Goal: Task Accomplishment & Management: Use online tool/utility

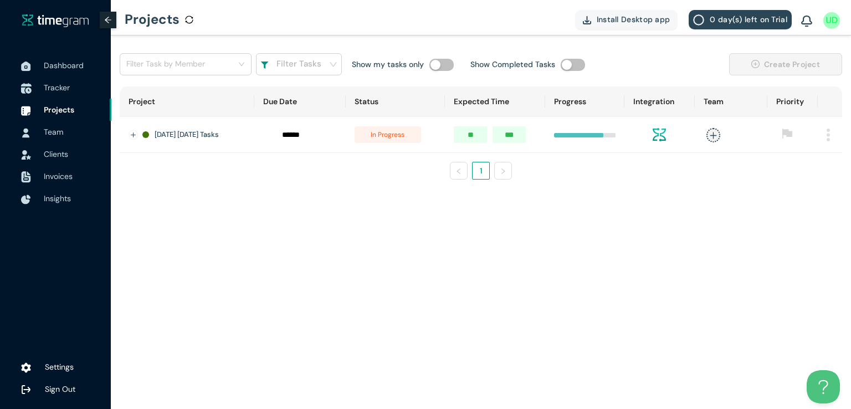
click at [54, 90] on span "Tracker" at bounding box center [57, 88] width 26 height 10
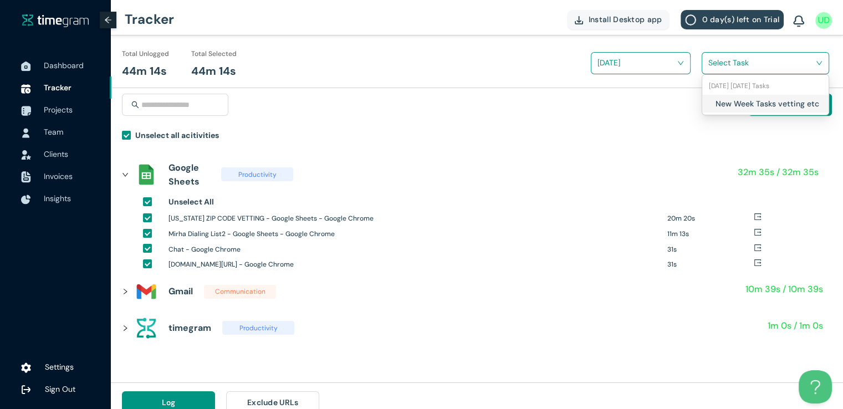
click at [741, 63] on input "search" at bounding box center [761, 62] width 106 height 17
click at [716, 105] on h1 "New Week Tasks vetting etc" at bounding box center [780, 104] width 130 height 12
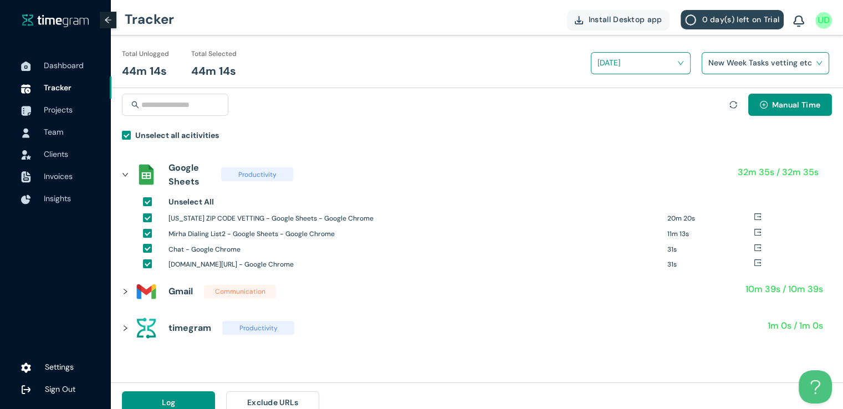
scroll to position [13, 0]
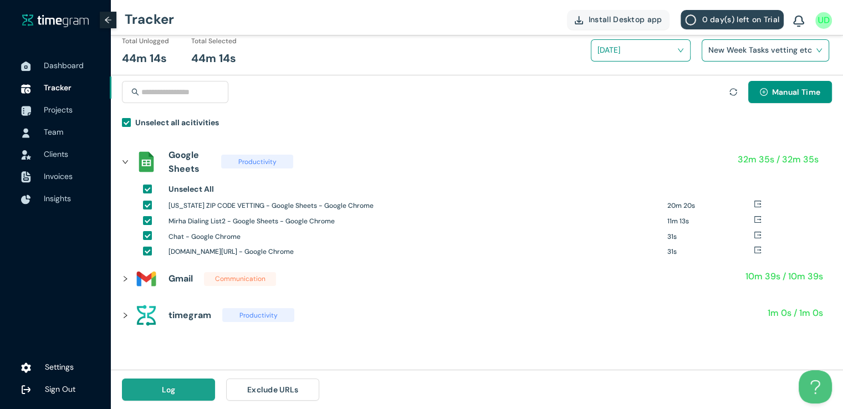
click at [155, 388] on button "Log" at bounding box center [168, 389] width 93 height 22
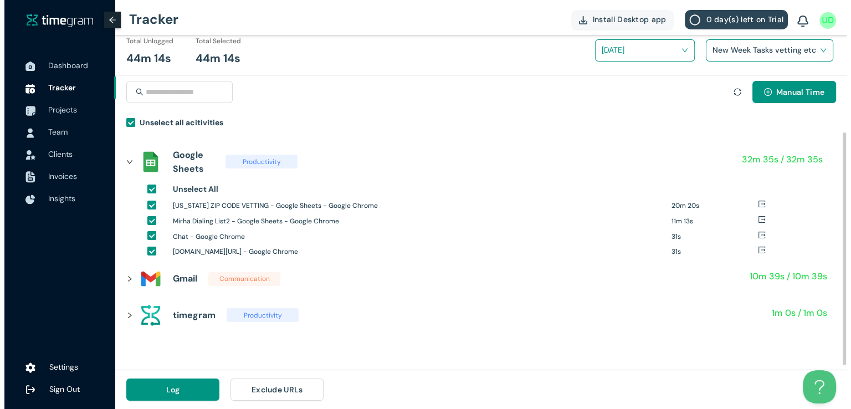
scroll to position [0, 0]
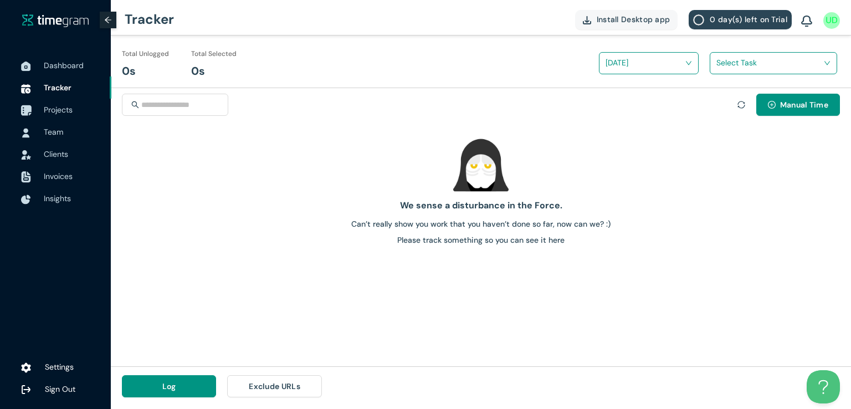
click at [58, 107] on span "Projects" at bounding box center [58, 110] width 29 height 10
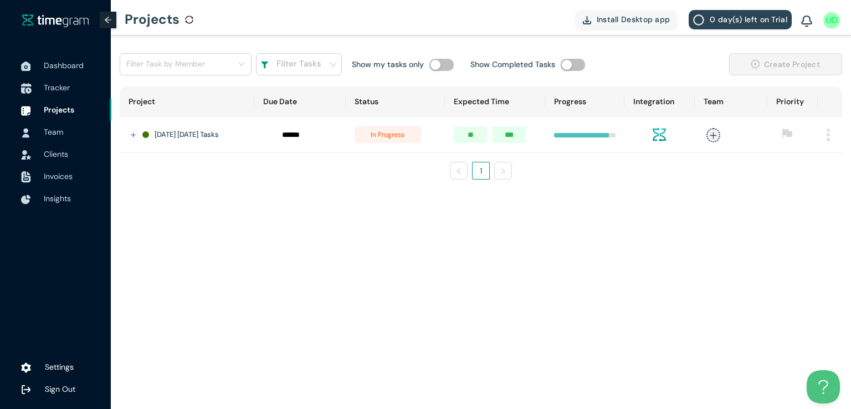
click at [52, 91] on span "Tracker" at bounding box center [57, 88] width 26 height 10
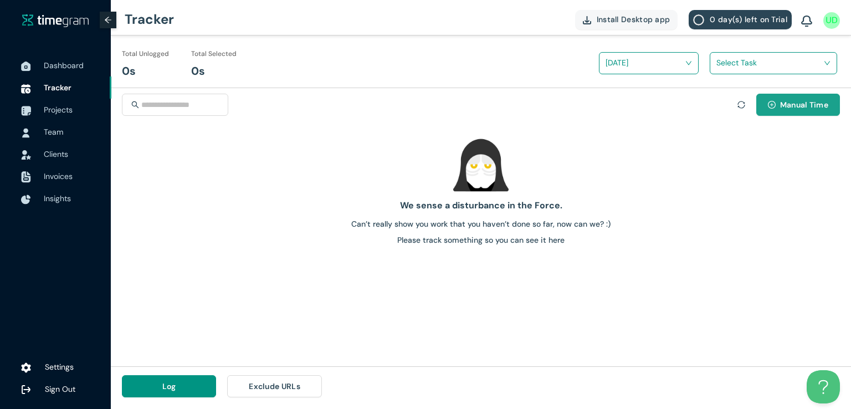
click at [816, 110] on span "Manual Time" at bounding box center [804, 105] width 48 height 12
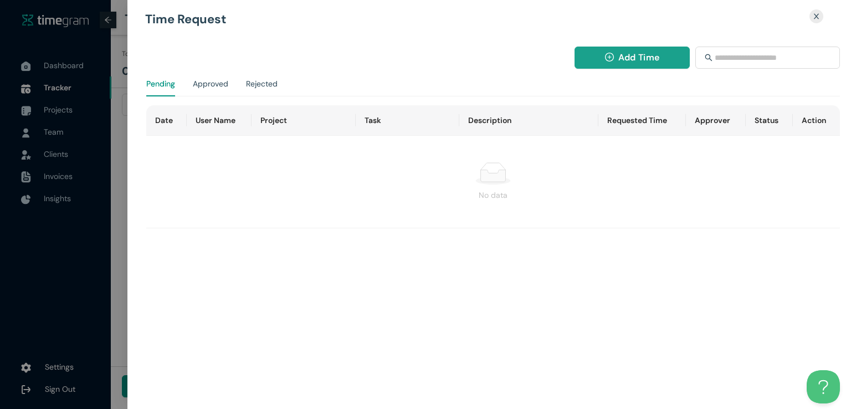
click at [616, 57] on button "Add Time" at bounding box center [633, 58] width 116 height 22
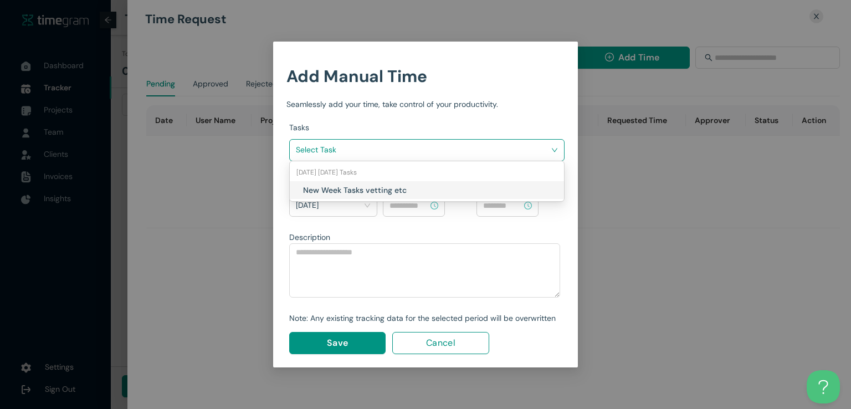
click at [459, 147] on input "search" at bounding box center [423, 149] width 254 height 17
click at [397, 193] on h1 "New Week Tasks vetting etc" at bounding box center [368, 190] width 130 height 12
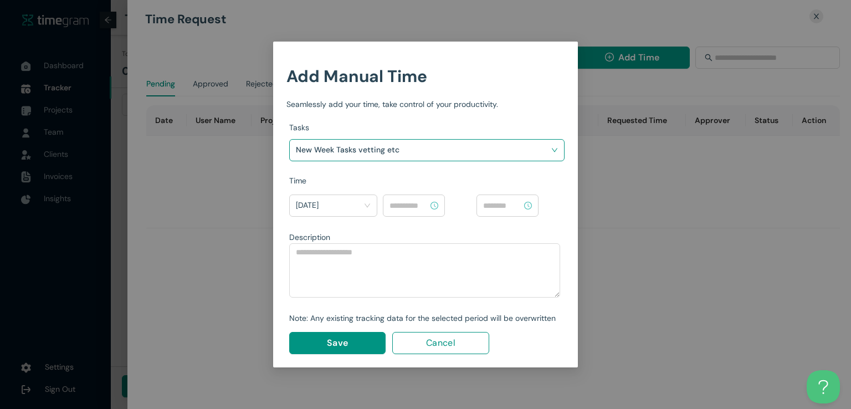
click at [413, 206] on input at bounding box center [408, 205] width 39 height 12
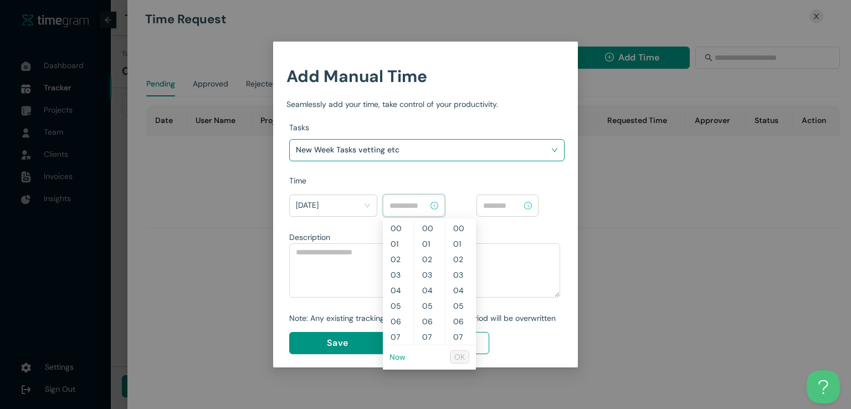
click at [397, 361] on link "Now" at bounding box center [397, 357] width 16 height 10
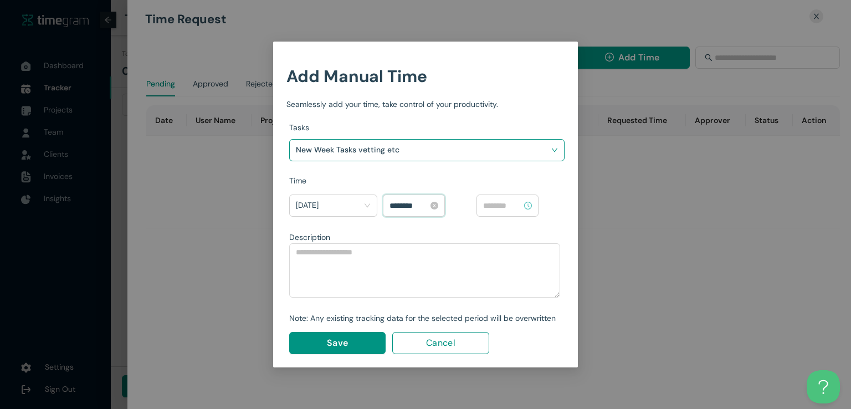
scroll to position [636, 0]
click at [397, 207] on input "********" at bounding box center [408, 205] width 39 height 12
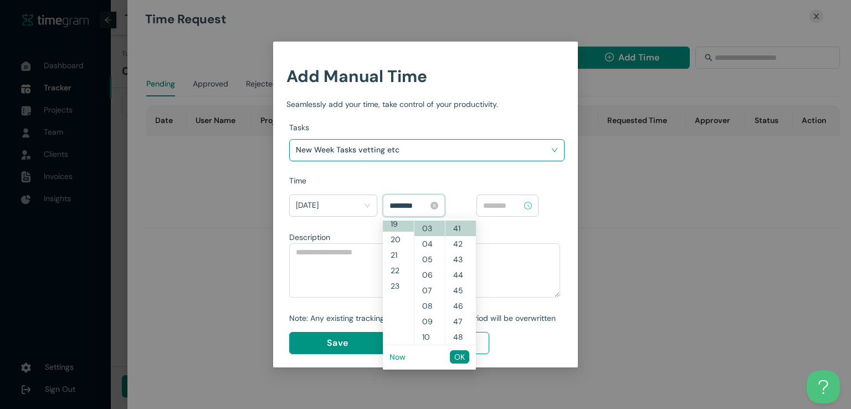
scroll to position [295, 0]
click at [407, 205] on input "********" at bounding box center [408, 205] width 39 height 12
click at [459, 360] on span "OK" at bounding box center [459, 357] width 11 height 12
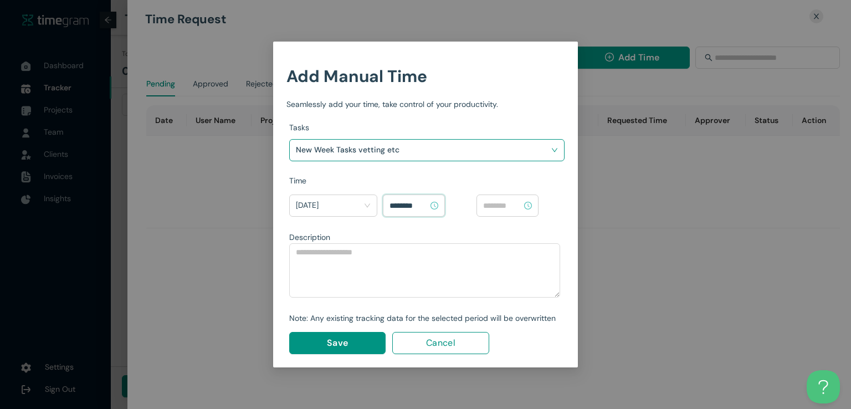
type input "********"
click at [501, 210] on input at bounding box center [502, 205] width 39 height 12
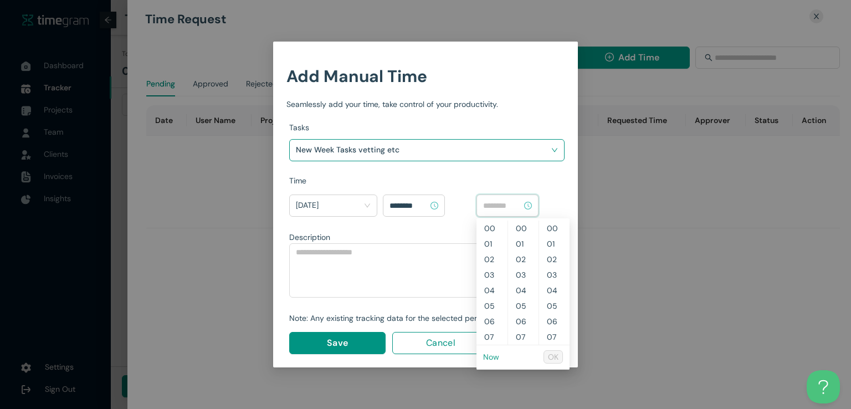
click at [491, 356] on link "Now" at bounding box center [491, 357] width 16 height 10
type input "********"
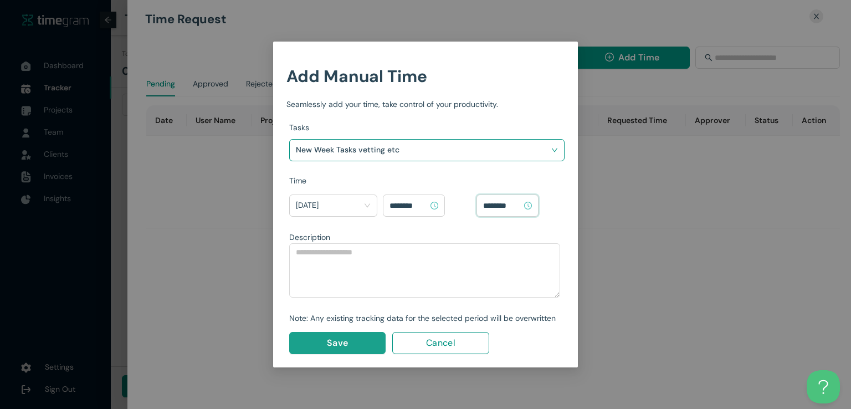
click at [326, 342] on button "Save" at bounding box center [337, 343] width 96 height 22
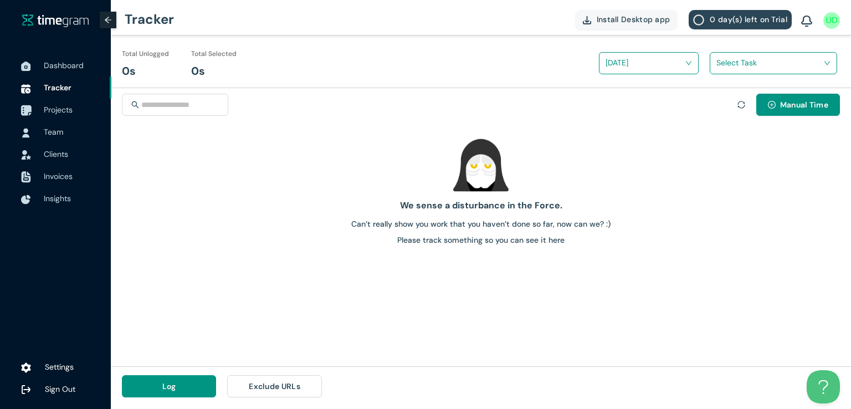
click at [51, 108] on span "Projects" at bounding box center [58, 110] width 29 height 10
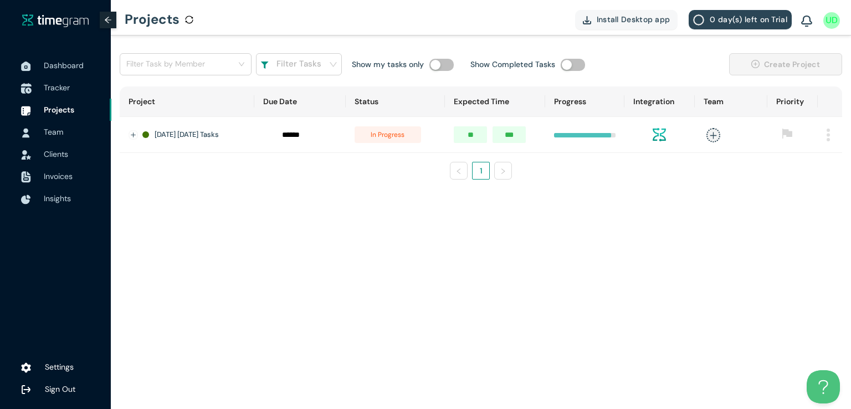
click at [58, 87] on span "Tracker" at bounding box center [57, 88] width 26 height 10
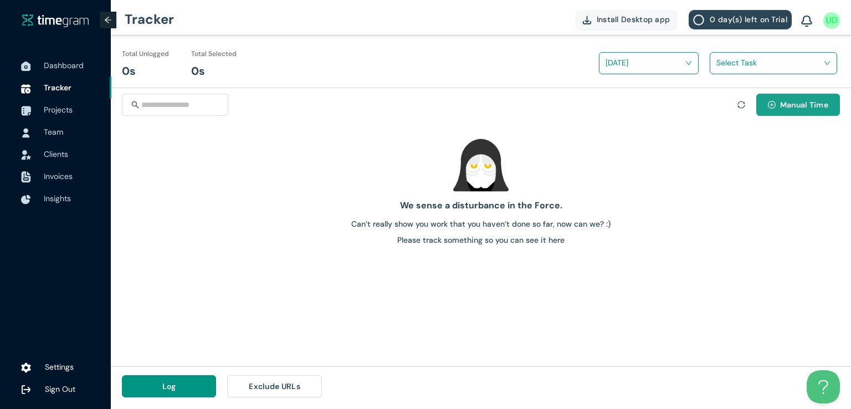
click at [796, 107] on span "Manual Time" at bounding box center [804, 105] width 48 height 12
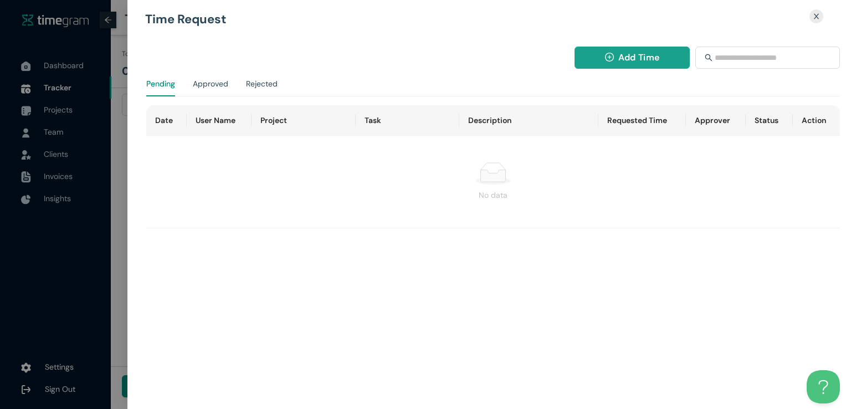
click at [614, 48] on button "Add Time" at bounding box center [633, 58] width 116 height 22
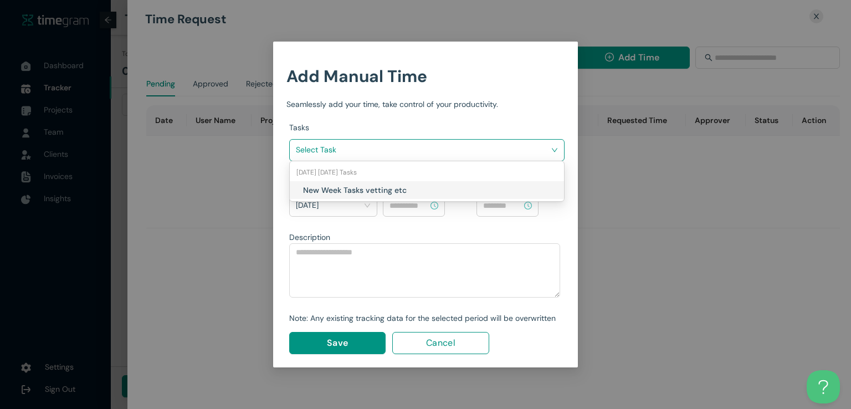
click at [486, 145] on input "search" at bounding box center [423, 149] width 254 height 17
click at [430, 179] on div "[DATE] [DATE] Tasks" at bounding box center [427, 172] width 274 height 18
click at [421, 185] on h1 "New Week Tasks vetting etc" at bounding box center [368, 190] width 130 height 12
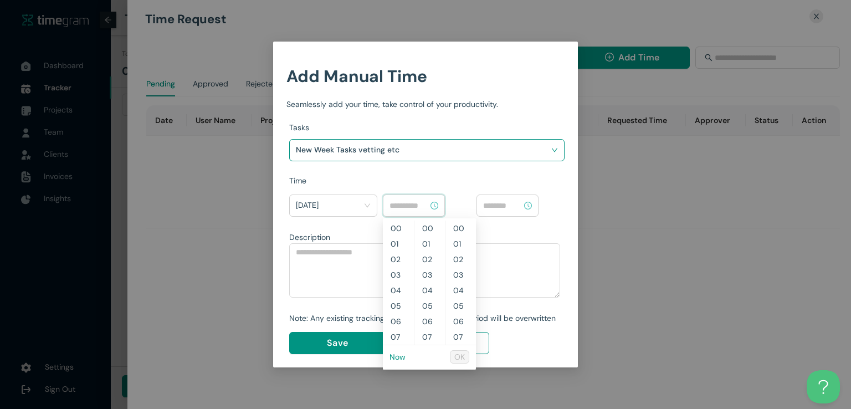
click at [413, 202] on input at bounding box center [408, 205] width 39 height 12
click at [399, 355] on link "Now" at bounding box center [397, 357] width 16 height 10
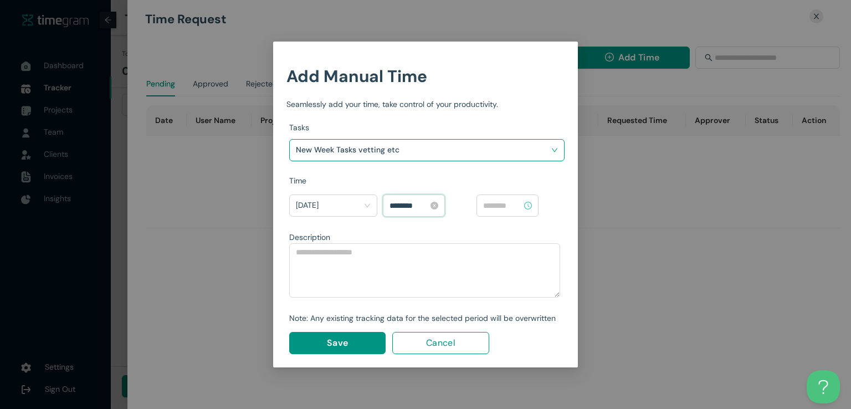
scroll to position [527, 0]
click at [398, 205] on input "********" at bounding box center [408, 205] width 39 height 12
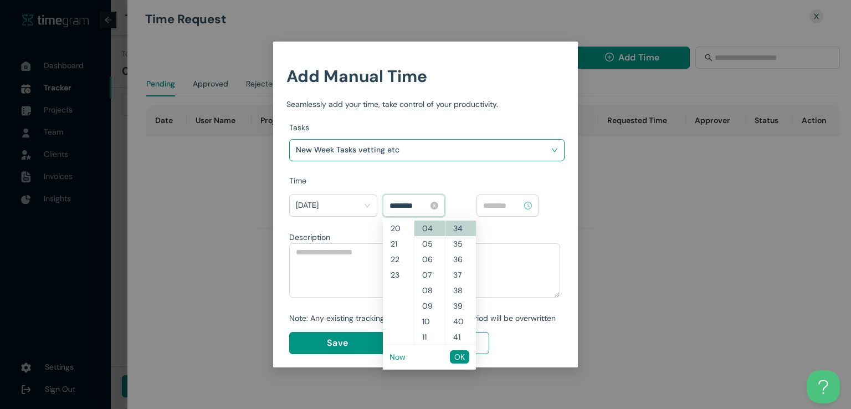
scroll to position [295, 0]
click at [407, 204] on input "********" at bounding box center [408, 205] width 39 height 12
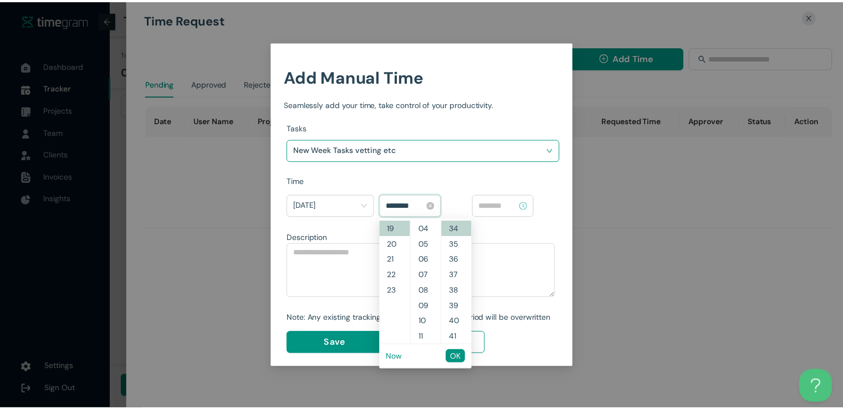
scroll to position [900, 0]
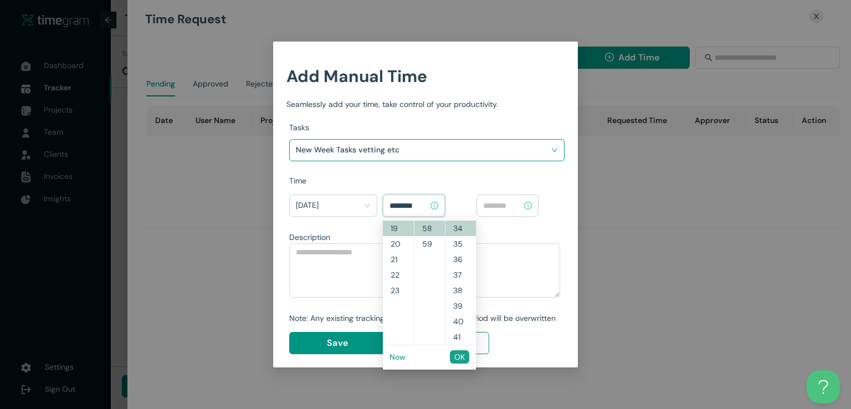
click at [463, 360] on span "OK" at bounding box center [459, 357] width 11 height 12
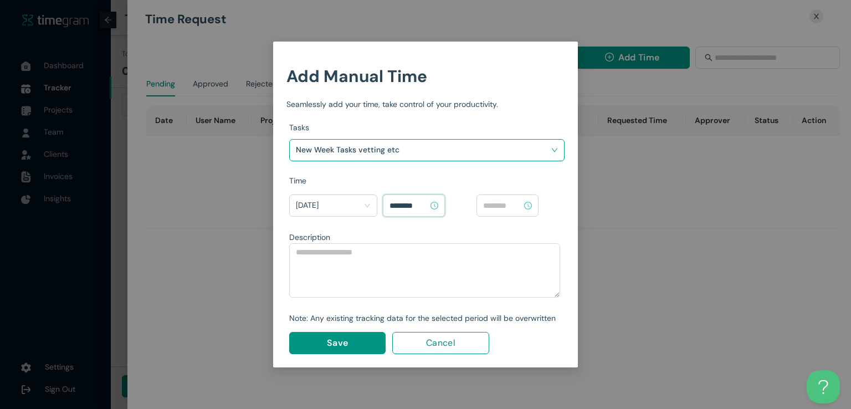
type input "********"
click at [512, 207] on input at bounding box center [502, 205] width 39 height 12
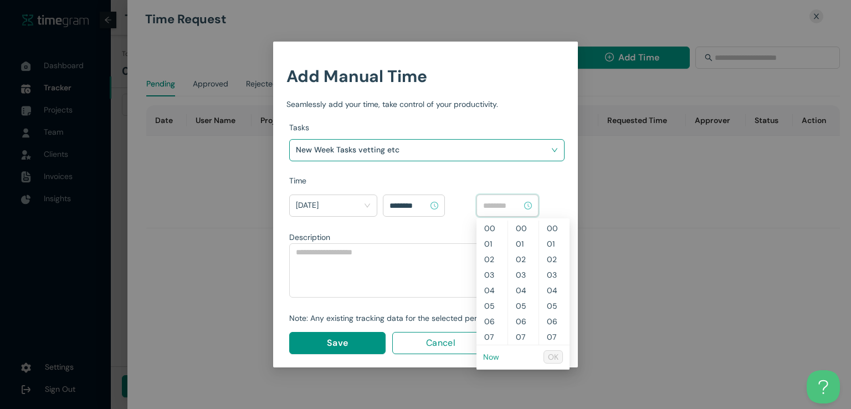
click at [491, 357] on link "Now" at bounding box center [491, 357] width 16 height 10
type input "********"
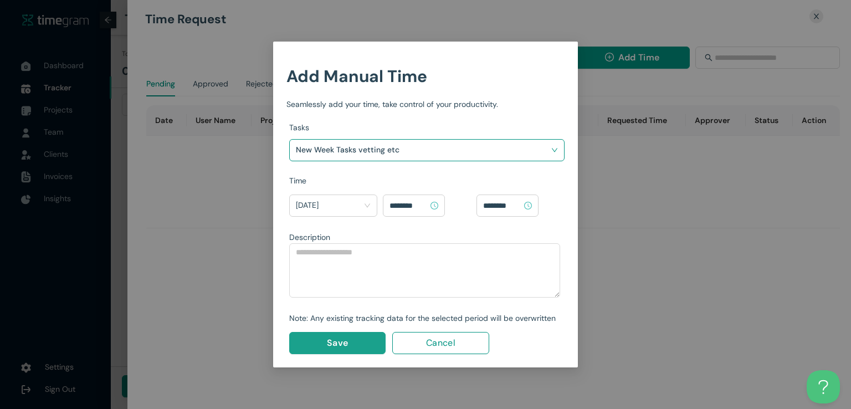
click at [355, 333] on button "Save" at bounding box center [337, 343] width 96 height 22
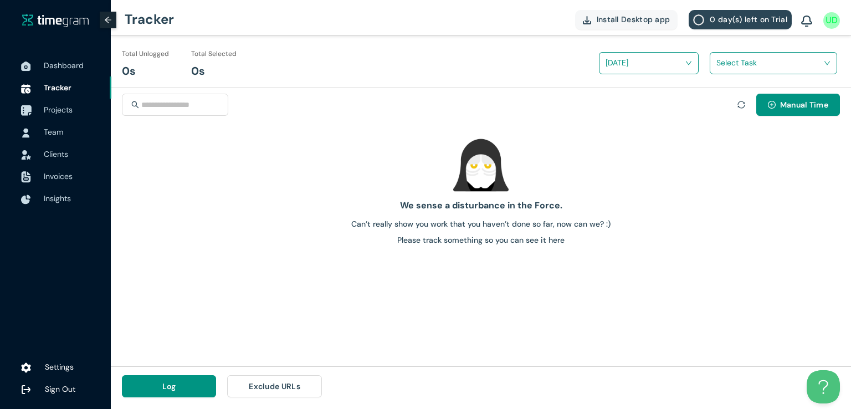
click at [55, 110] on span "Projects" at bounding box center [58, 110] width 29 height 10
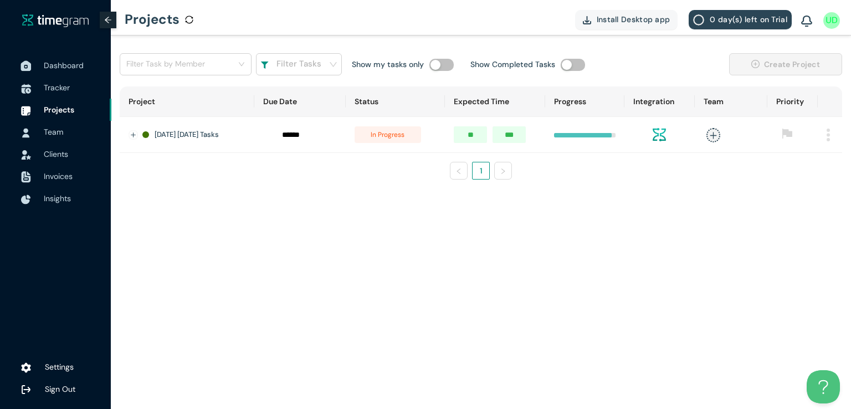
click at [70, 65] on span "Dashboard" at bounding box center [64, 65] width 40 height 10
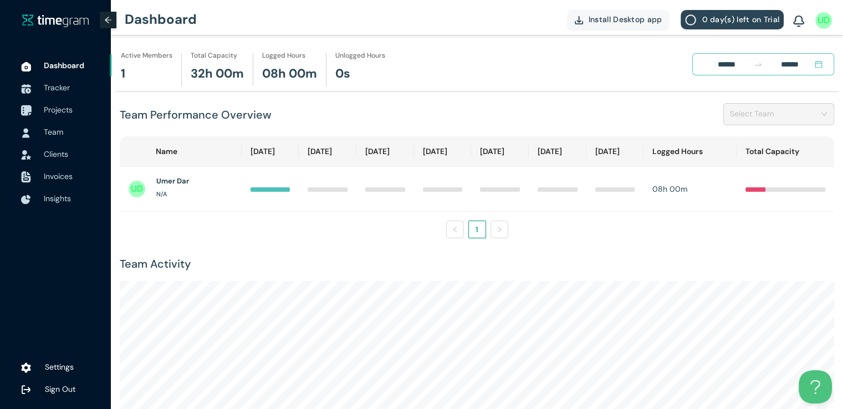
click at [58, 107] on span "Projects" at bounding box center [58, 110] width 29 height 10
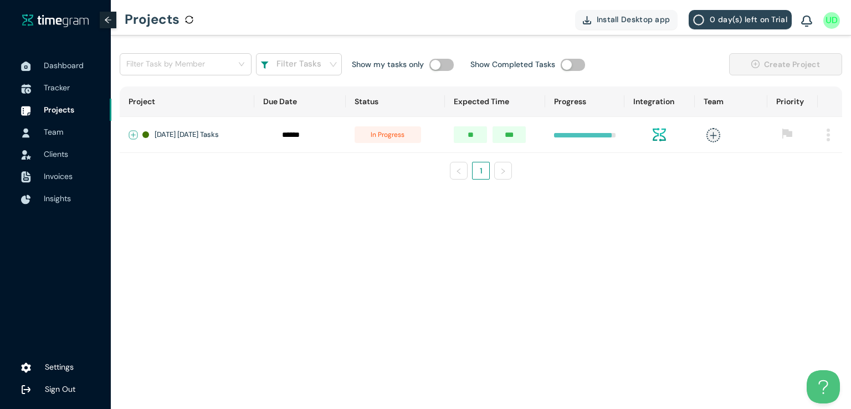
click at [132, 131] on button "Expand row" at bounding box center [133, 135] width 9 height 9
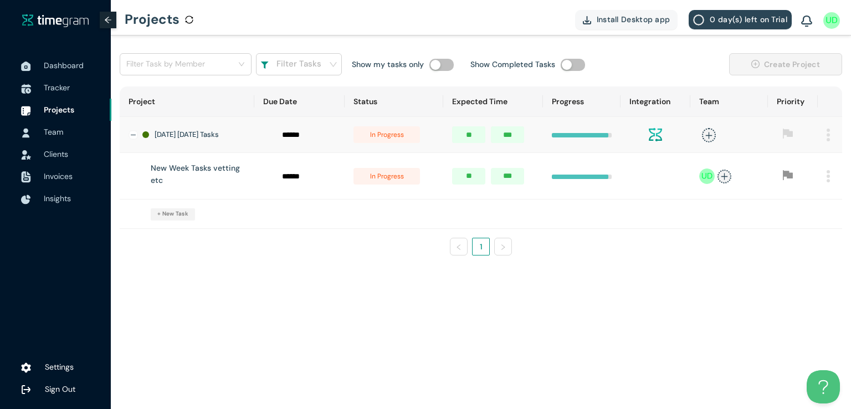
click at [397, 184] on span "in progress" at bounding box center [386, 176] width 66 height 17
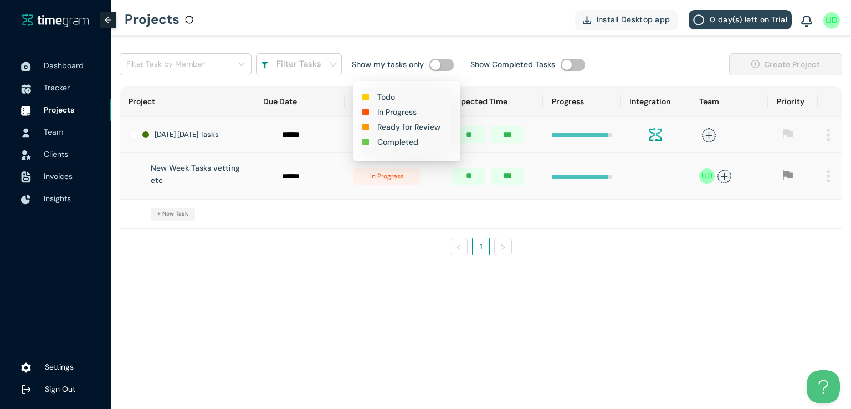
click at [401, 145] on h1 "Completed" at bounding box center [397, 142] width 41 height 12
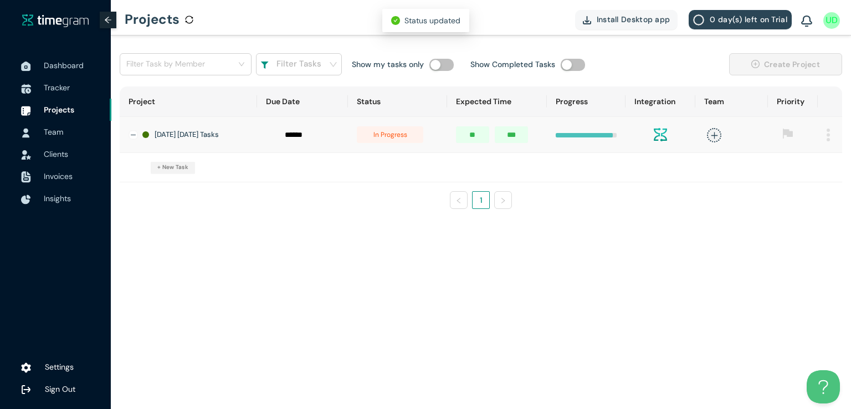
click at [390, 138] on span "in progress" at bounding box center [390, 134] width 66 height 17
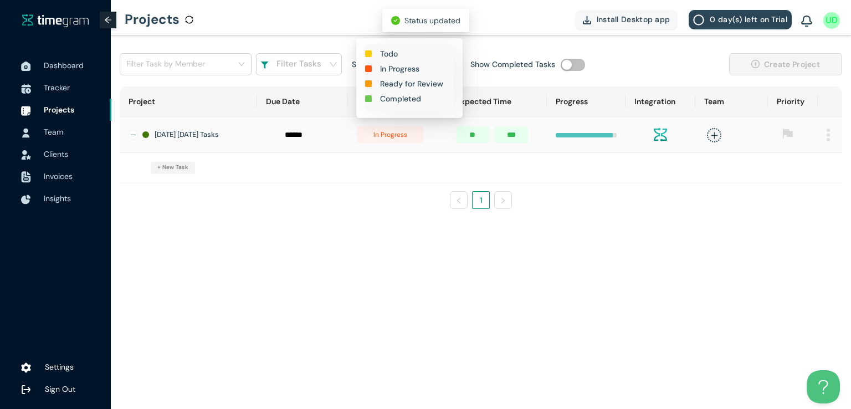
click at [395, 96] on h1 "Completed" at bounding box center [400, 99] width 41 height 12
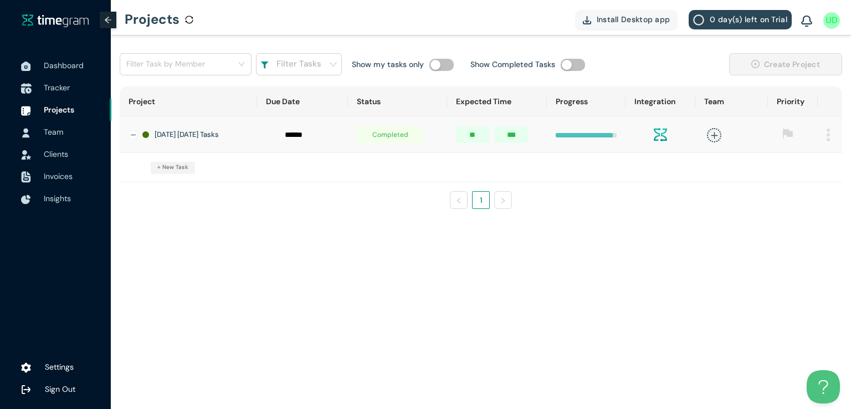
click at [64, 81] on span "Tracker" at bounding box center [73, 87] width 59 height 22
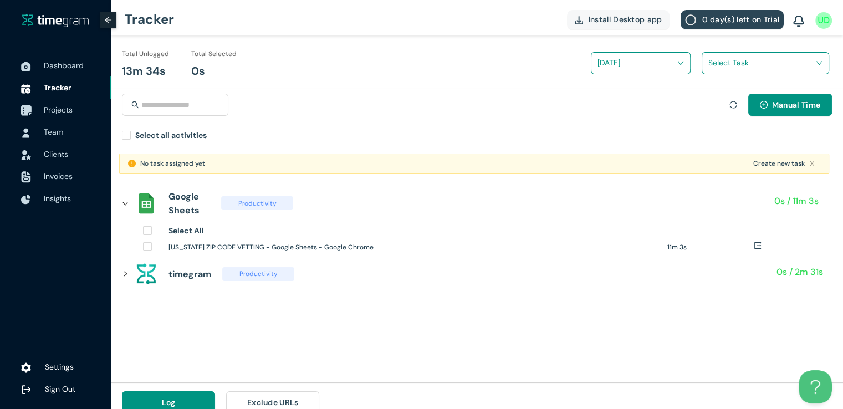
click at [62, 110] on span "Projects" at bounding box center [58, 110] width 29 height 10
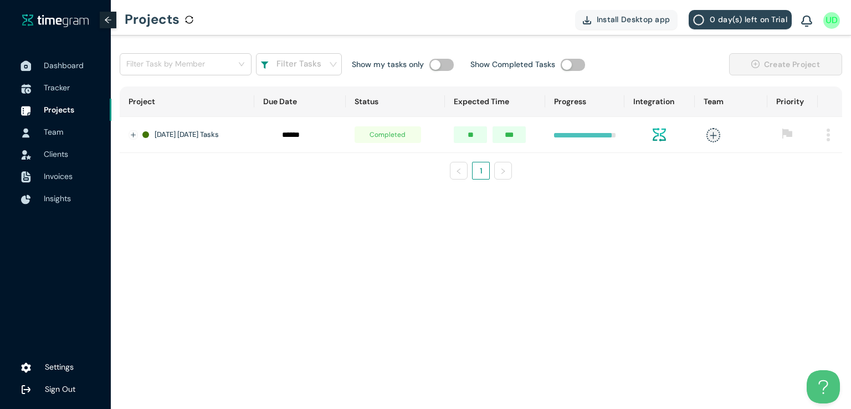
click at [58, 61] on span "Dashboard" at bounding box center [64, 65] width 40 height 10
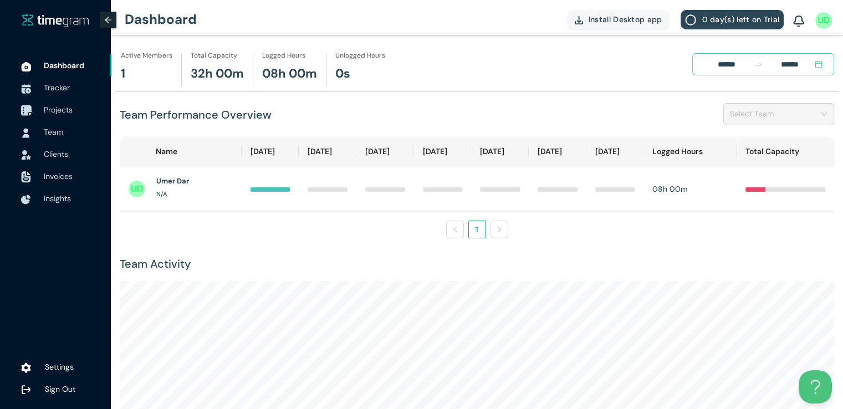
click at [58, 110] on span "Projects" at bounding box center [58, 110] width 29 height 10
